Goal: Ask a question

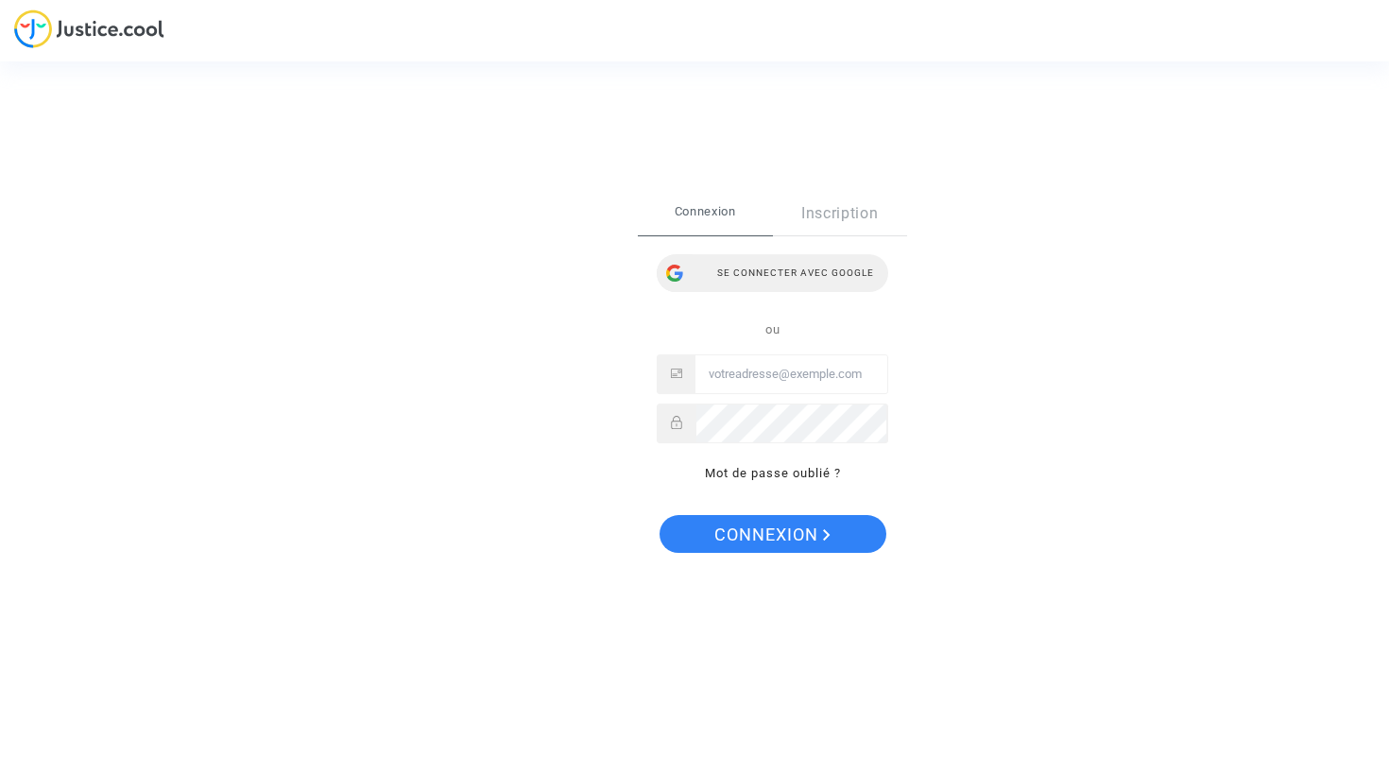
click at [738, 254] on div "Se connecter avec Google" at bounding box center [773, 273] width 232 height 38
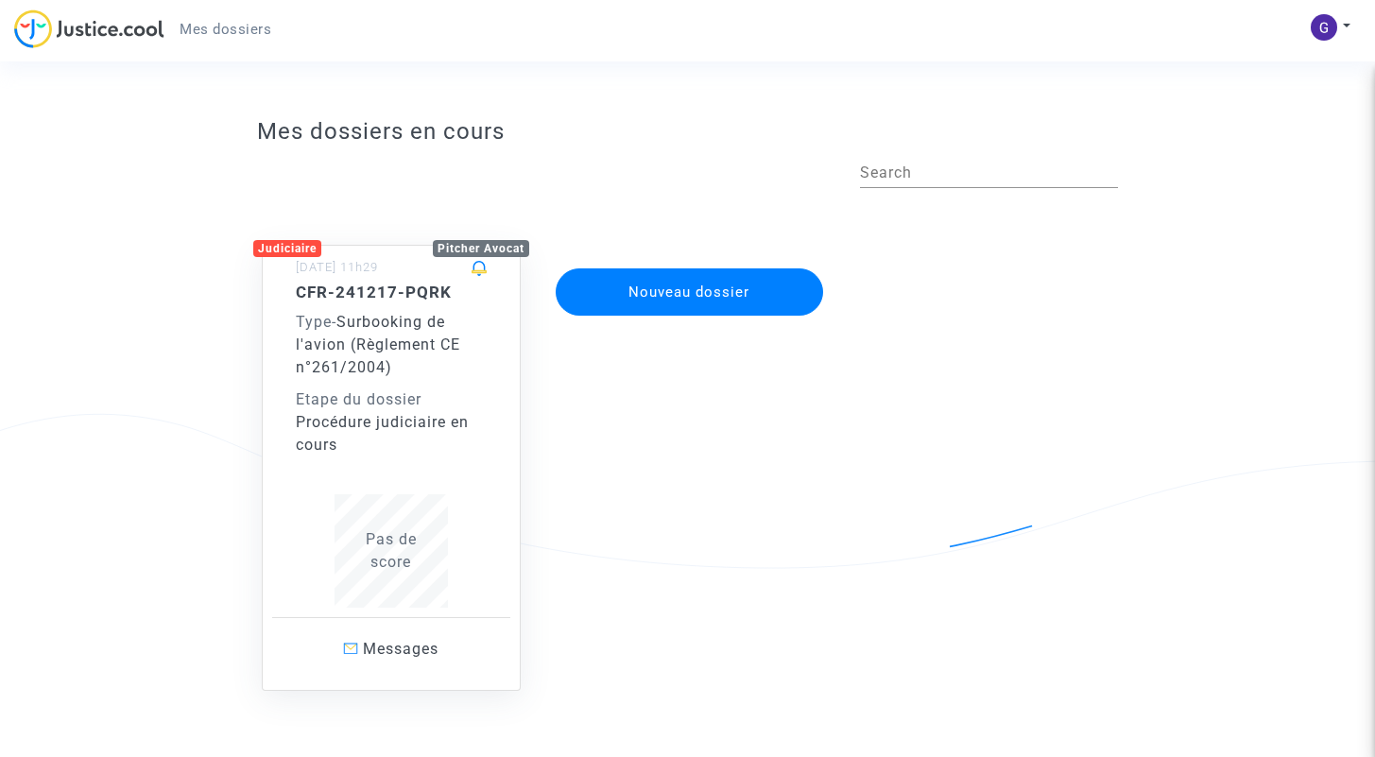
click at [480, 382] on div "CFR-241217-PQRK Type - Surbooking de l'avion (Règlement CE n°261/2004) Etape du…" at bounding box center [391, 370] width 191 height 174
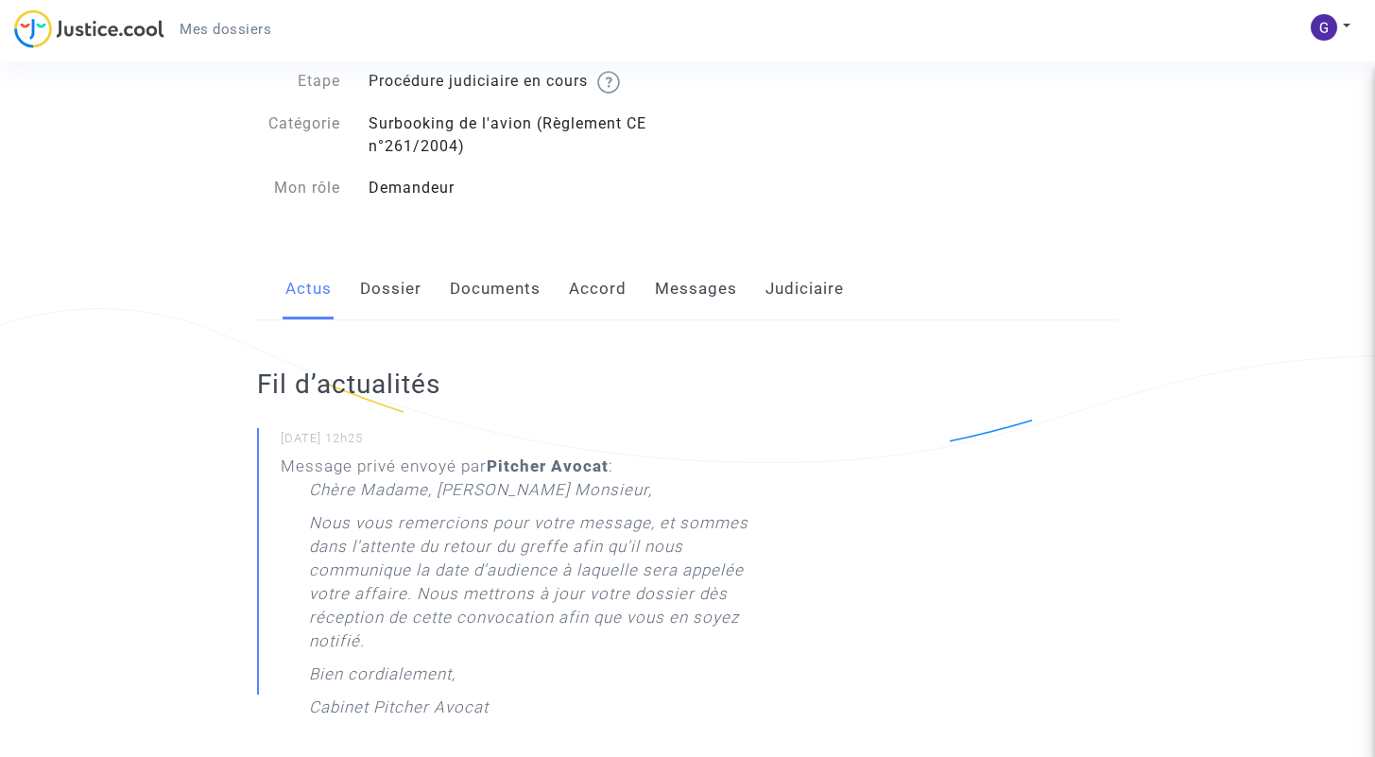
scroll to position [109, 0]
click at [299, 574] on div "Message privé envoyé par [PERSON_NAME] : [PERSON_NAME] Madame, [PERSON_NAME] Mo…" at bounding box center [527, 589] width 493 height 274
click at [353, 569] on p "Nous vous remercions pour votre message, et sommes dans l'attente du retour du …" at bounding box center [541, 583] width 465 height 151
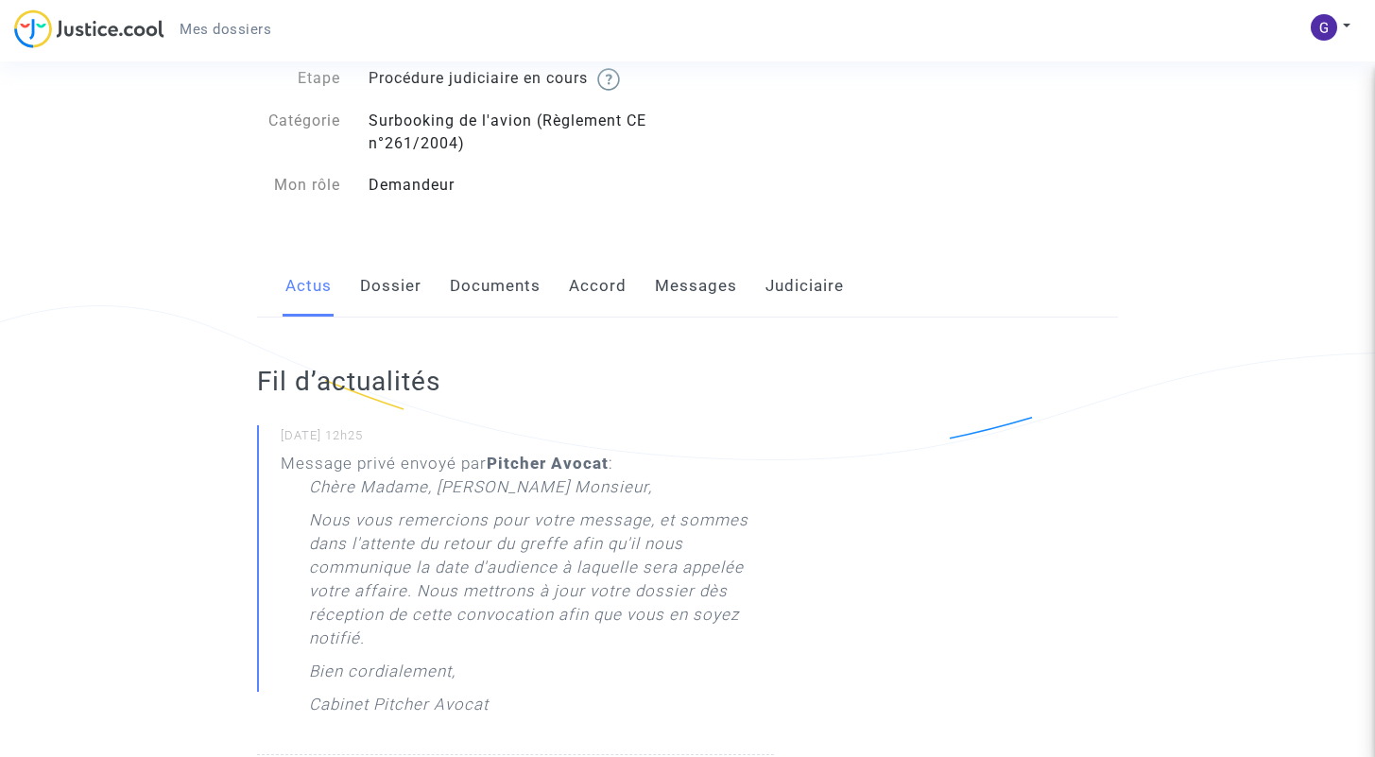
click at [353, 569] on p "Nous vous remercions pour votre message, et sommes dans l'attente du retour du …" at bounding box center [541, 583] width 465 height 151
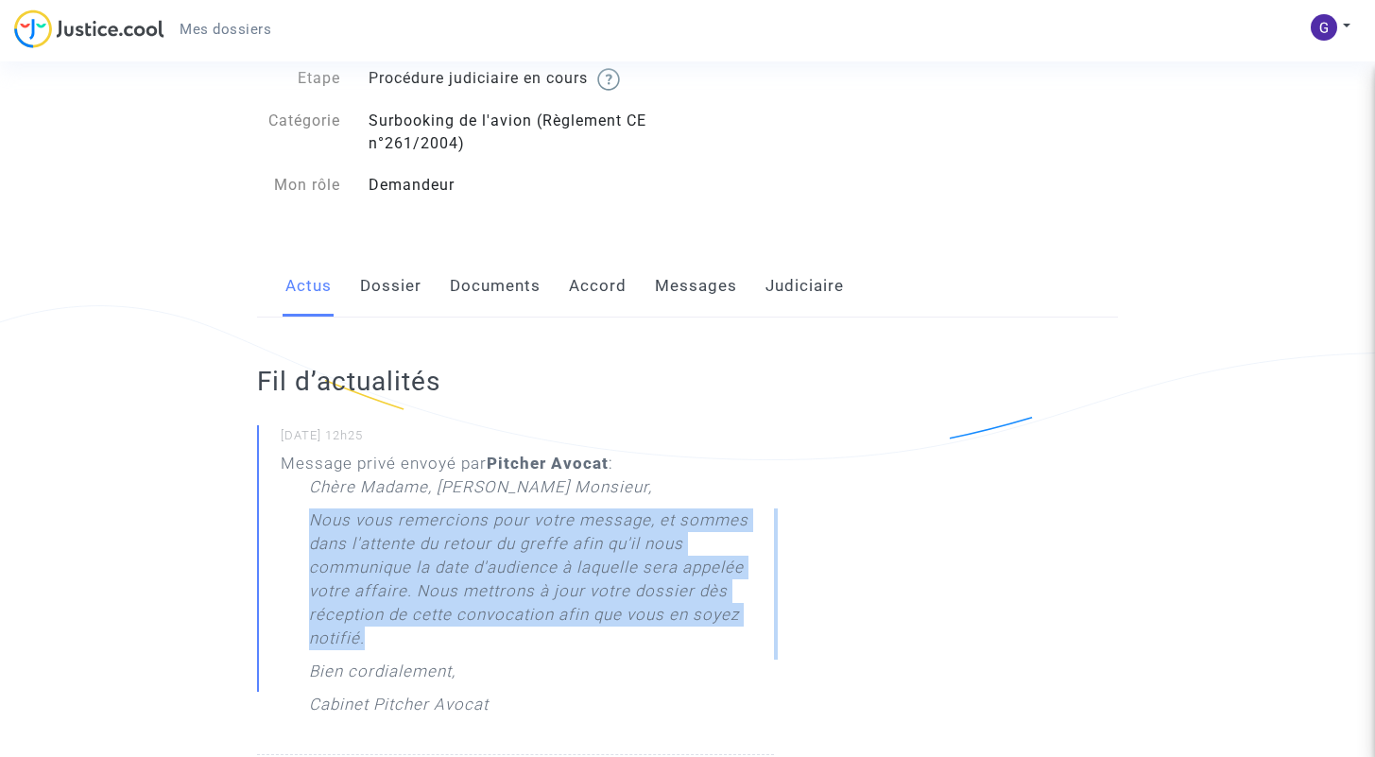
click at [353, 569] on p "Nous vous remercions pour votre message, et sommes dans l'attente du retour du …" at bounding box center [541, 583] width 465 height 151
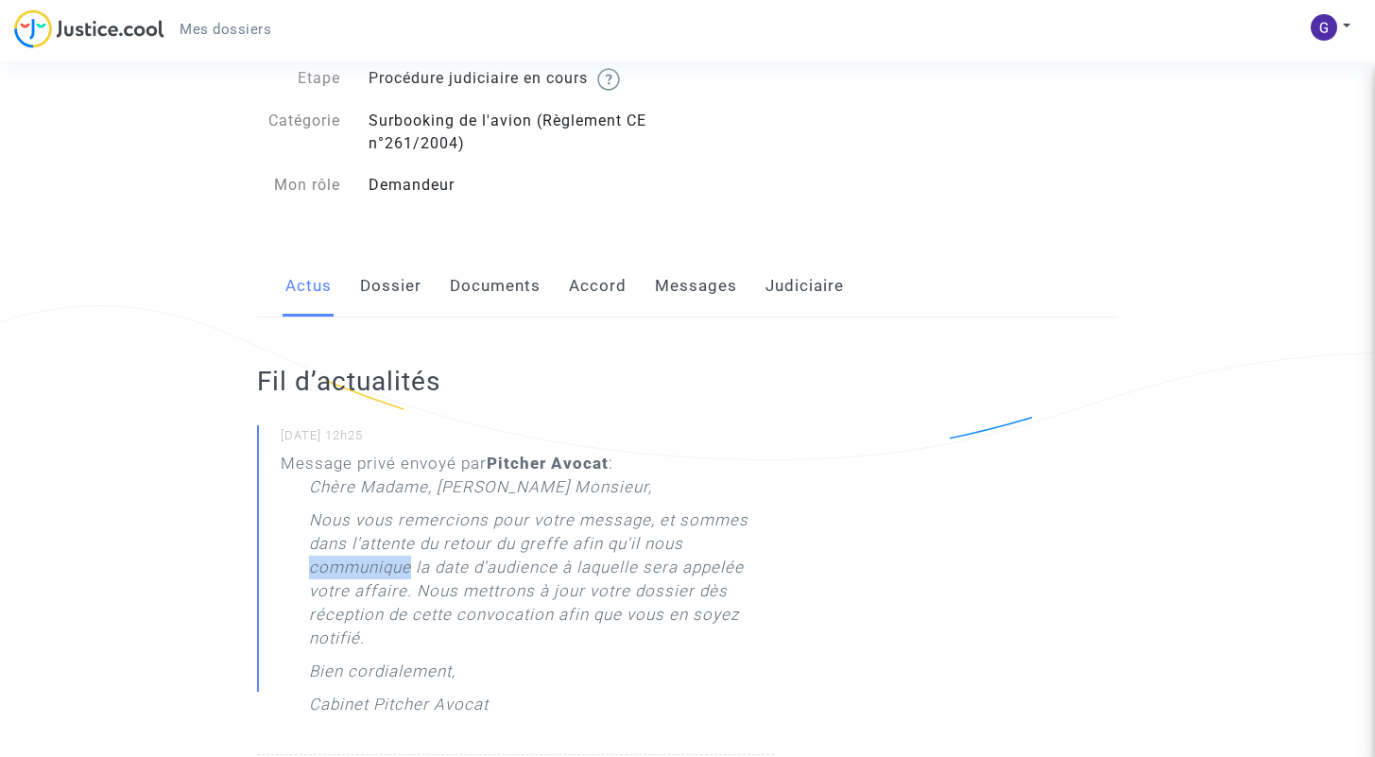
click at [353, 569] on p "Nous vous remercions pour votre message, et sommes dans l'attente du retour du …" at bounding box center [541, 583] width 465 height 151
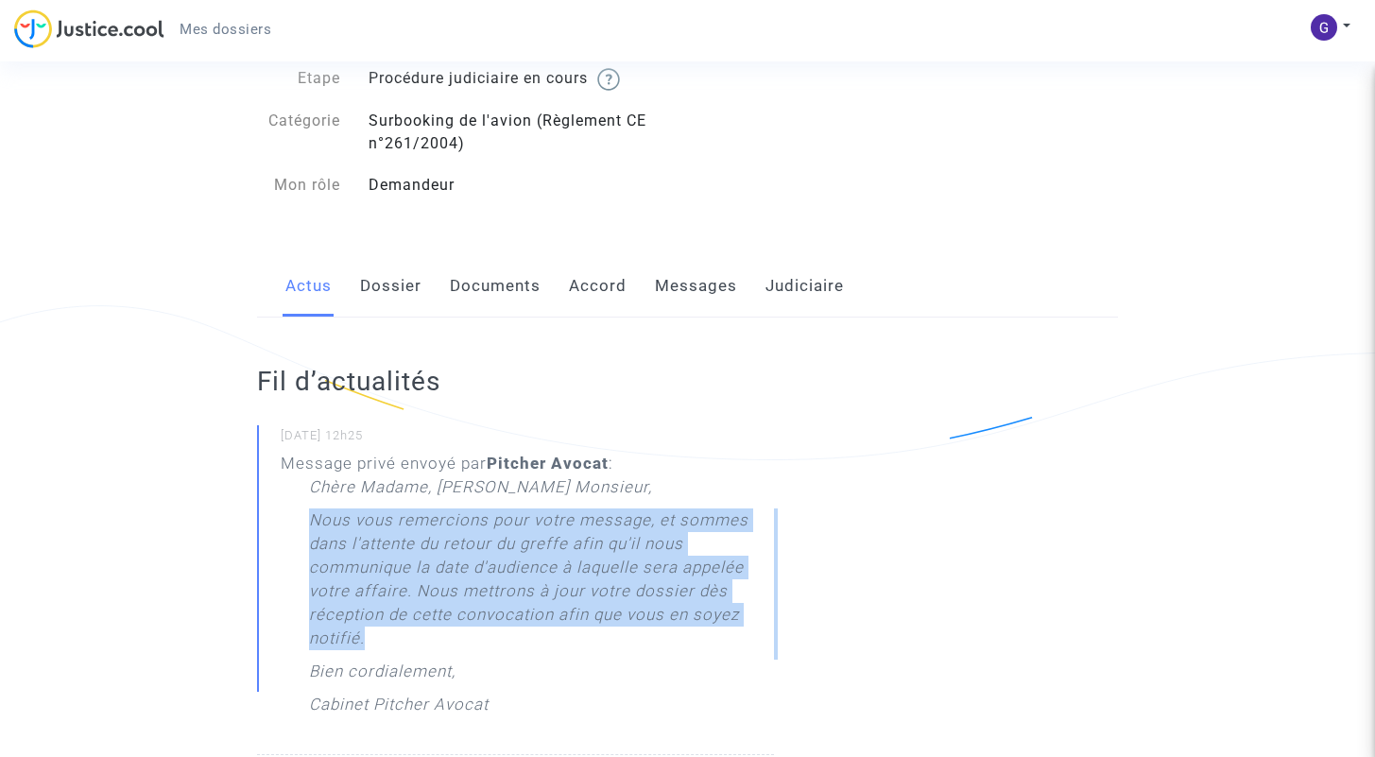
click at [353, 569] on p "Nous vous remercions pour votre message, et sommes dans l'attente du retour du …" at bounding box center [541, 583] width 465 height 151
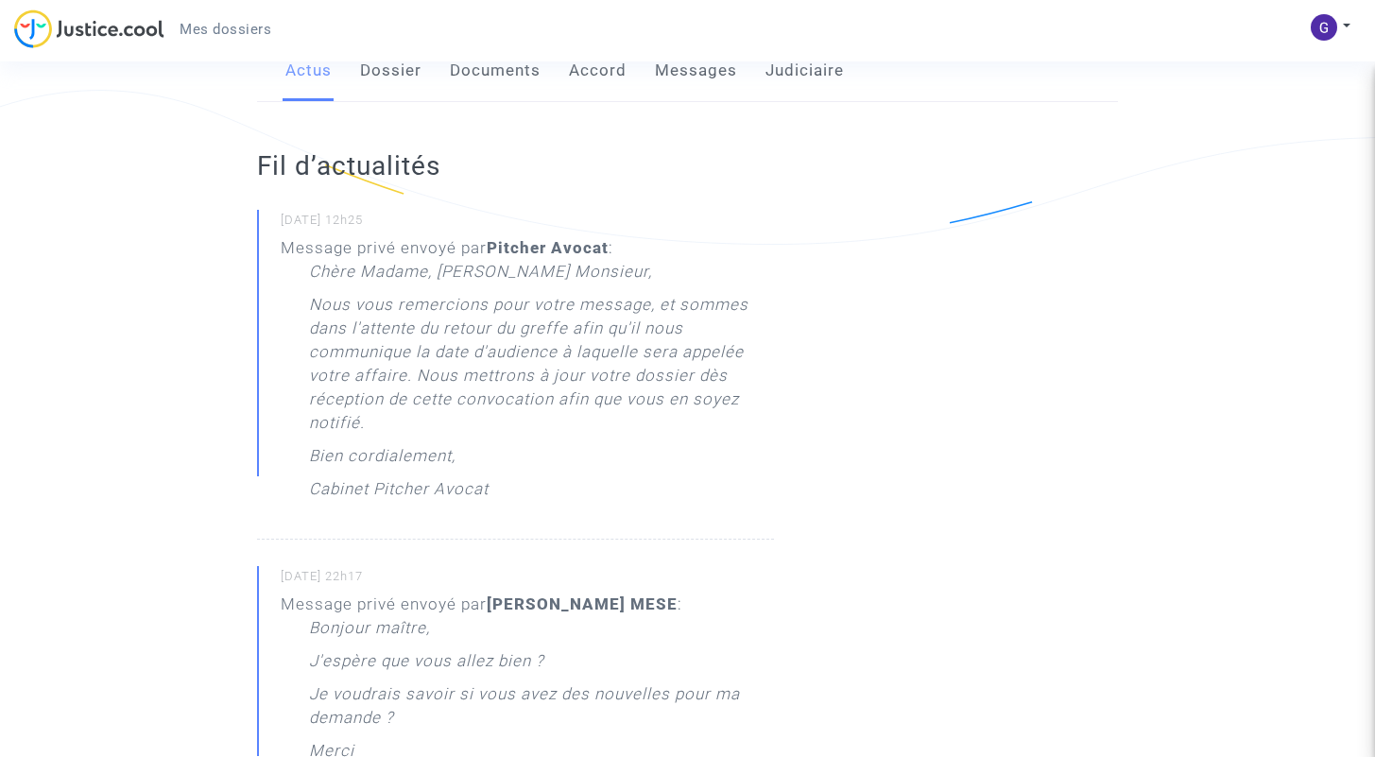
scroll to position [378, 0]
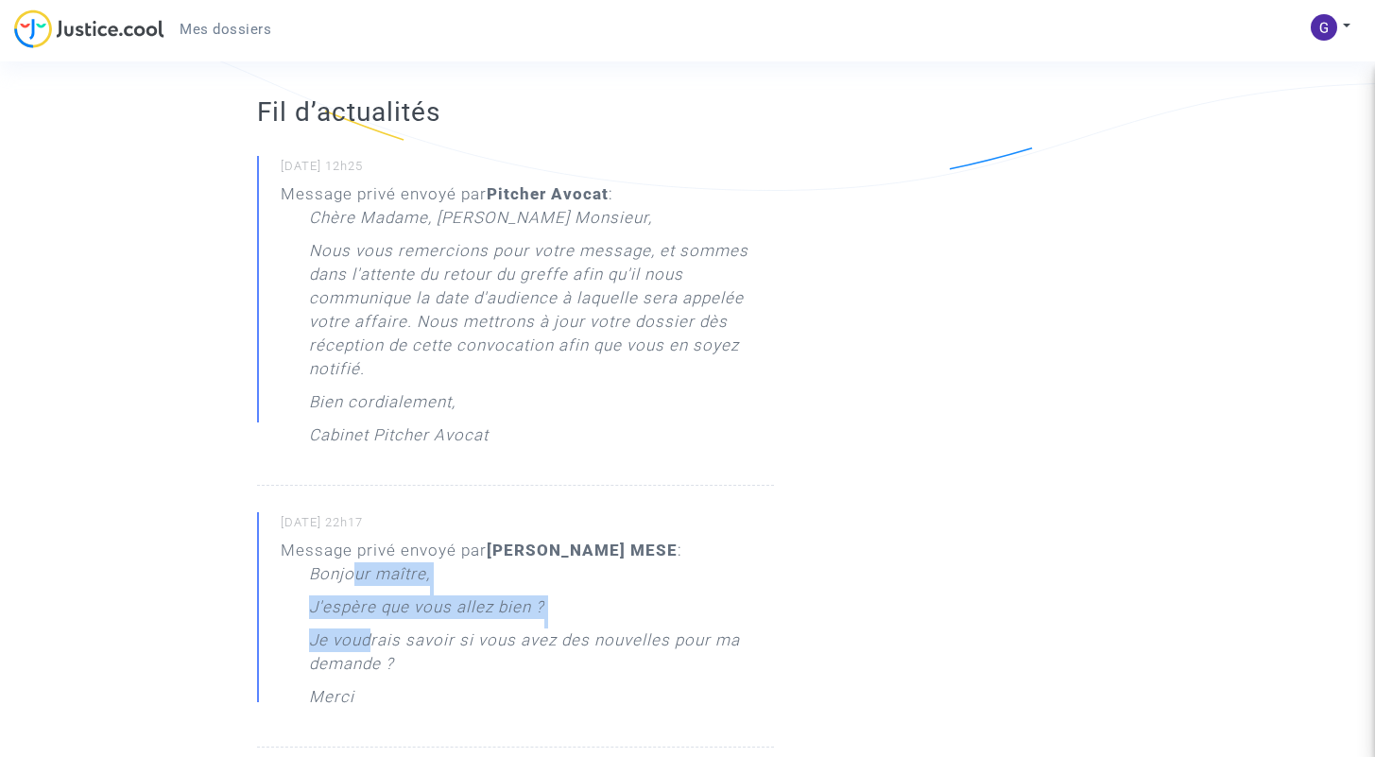
drag, startPoint x: 353, startPoint y: 569, endPoint x: 369, endPoint y: 637, distance: 69.7
click at [369, 637] on div "Bonjour maître, J'espère que vous allez bien ? Je voudrais savoir si vous avez …" at bounding box center [541, 640] width 465 height 156
click at [369, 637] on p "Je voudrais savoir si vous avez des nouvelles pour ma demande ?" at bounding box center [541, 656] width 465 height 57
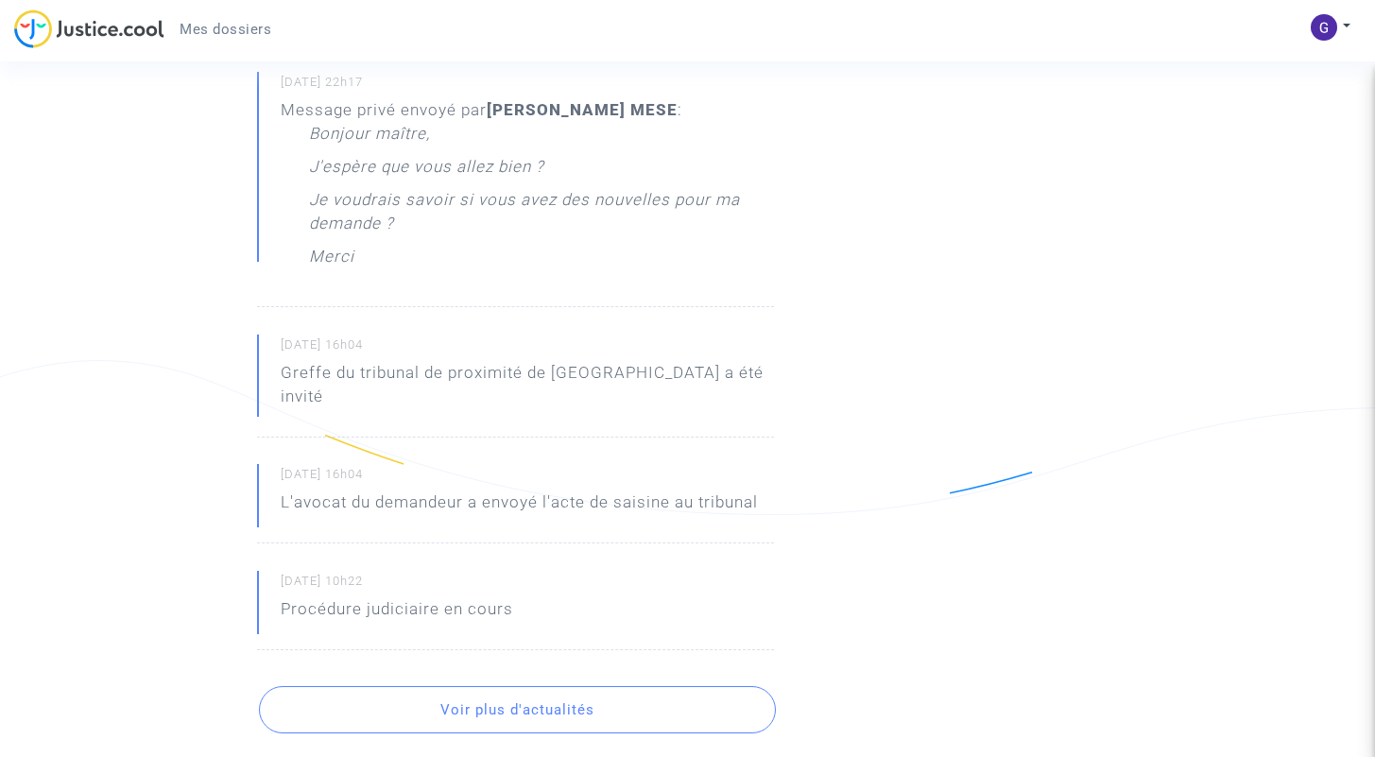
scroll to position [819, 0]
click at [368, 372] on p "Greffe du tribunal de proximité de Martigues a été invité" at bounding box center [527, 388] width 493 height 57
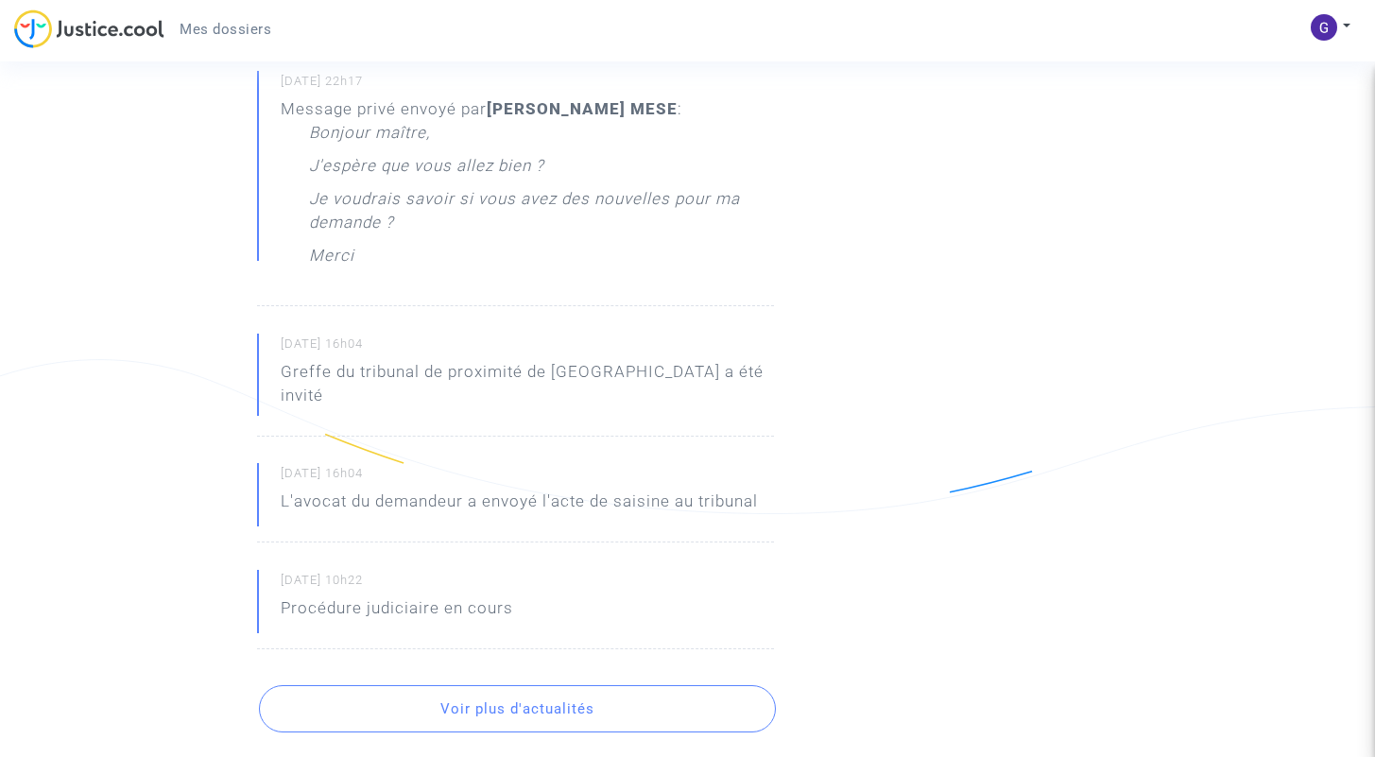
click at [368, 372] on p "Greffe du tribunal de proximité de Martigues a été invité" at bounding box center [527, 388] width 493 height 57
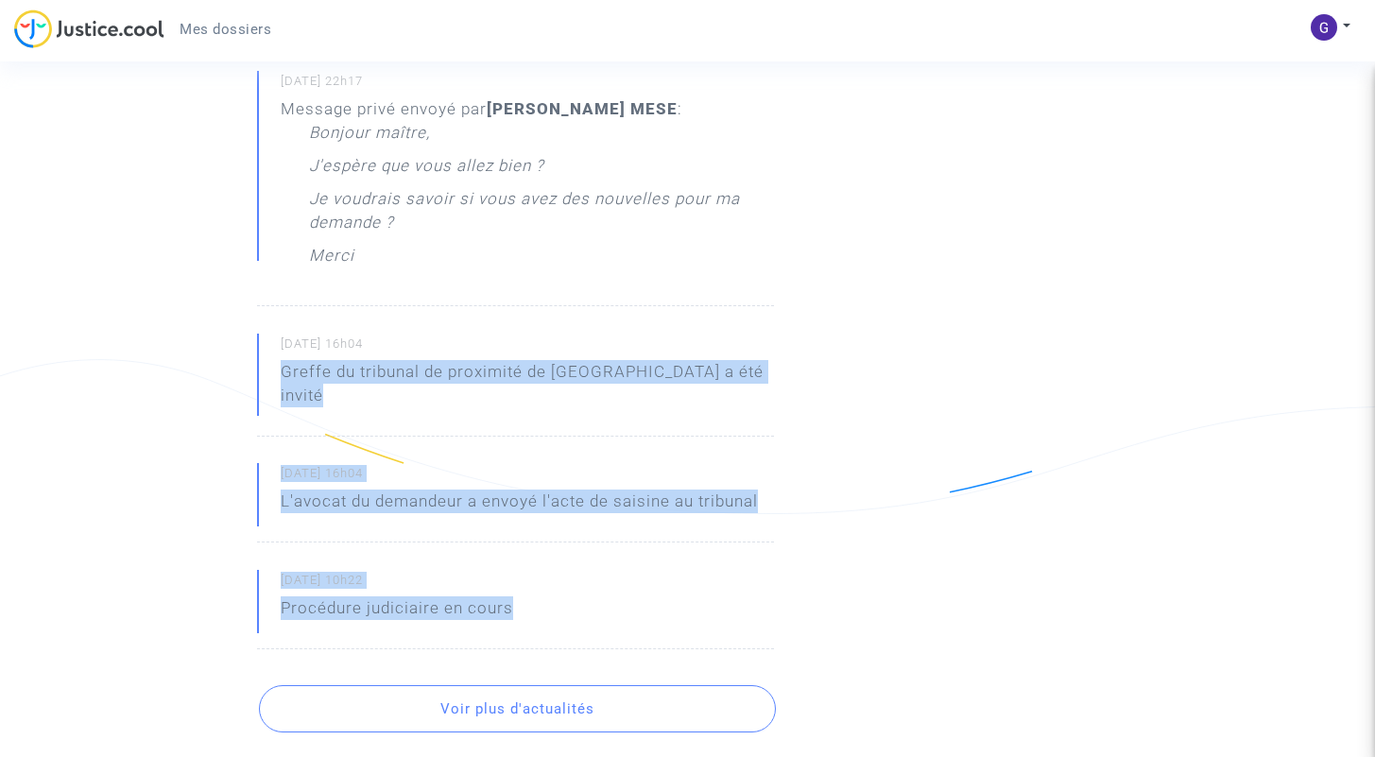
drag, startPoint x: 274, startPoint y: 379, endPoint x: 770, endPoint y: 623, distance: 552.8
click at [778, 623] on div "Fil d’actualités 29/09/2025 - 12h25 Message privé envoyé par Pitcher Avocat : C…" at bounding box center [539, 549] width 593 height 1884
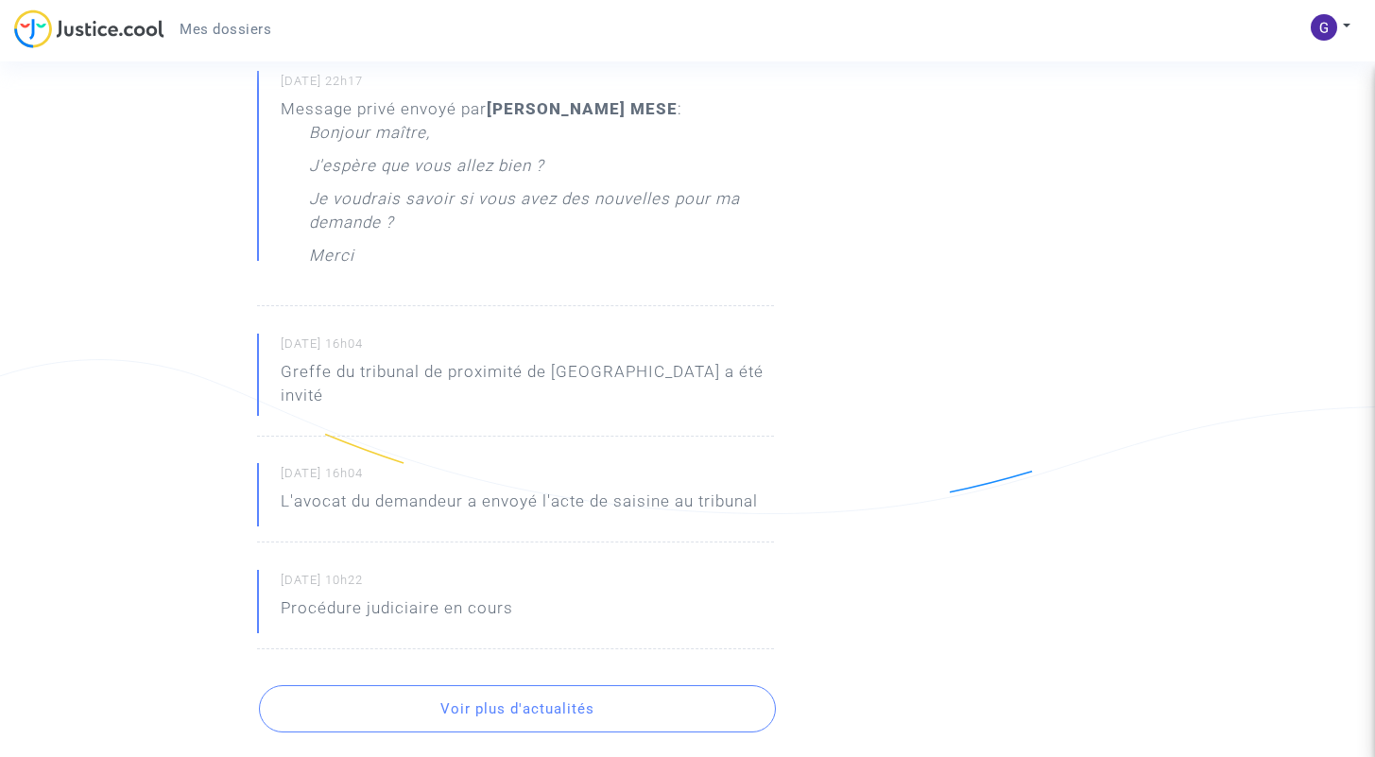
click at [812, 579] on div "Fil d’actualités 29/09/2025 - 12h25 Message privé envoyé par Pitcher Avocat : C…" at bounding box center [539, 549] width 593 height 1884
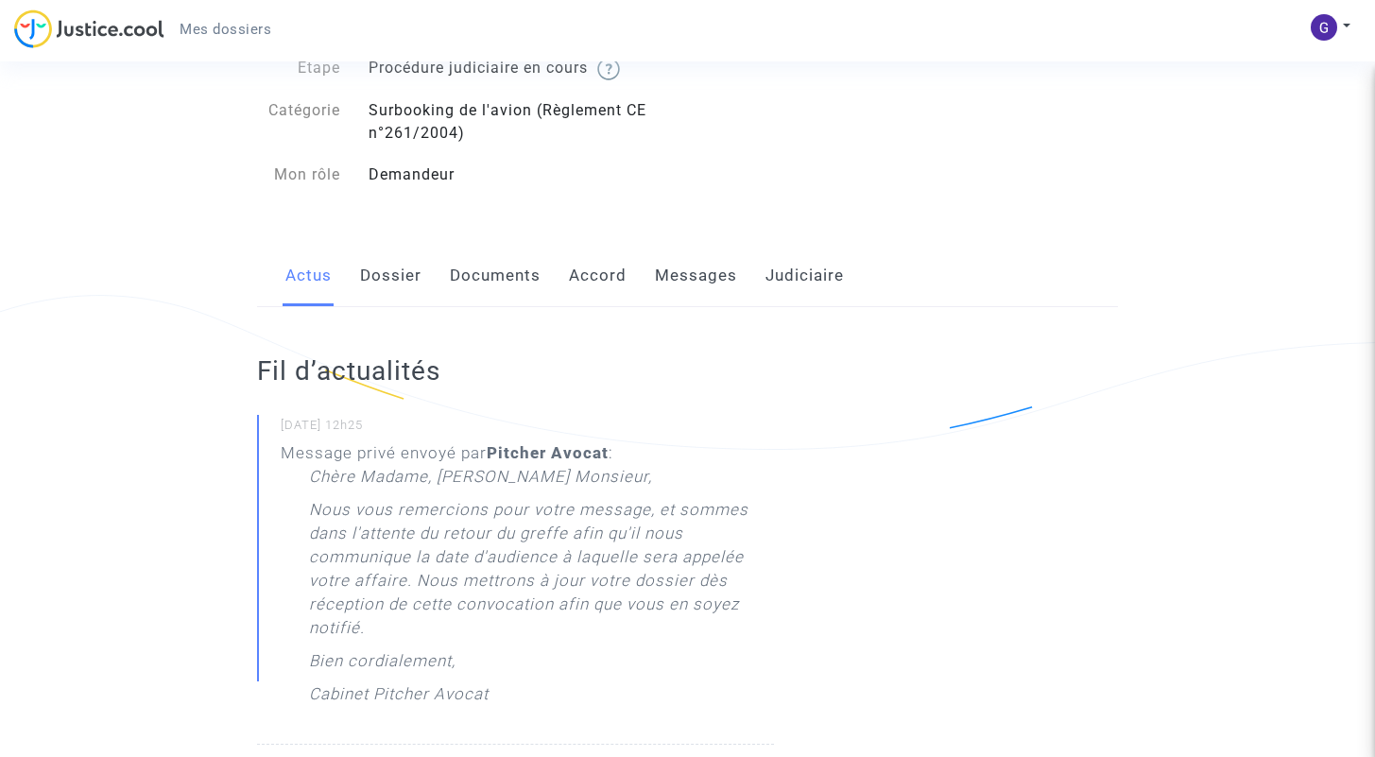
scroll to position [0, 0]
